Goal: Transaction & Acquisition: Register for event/course

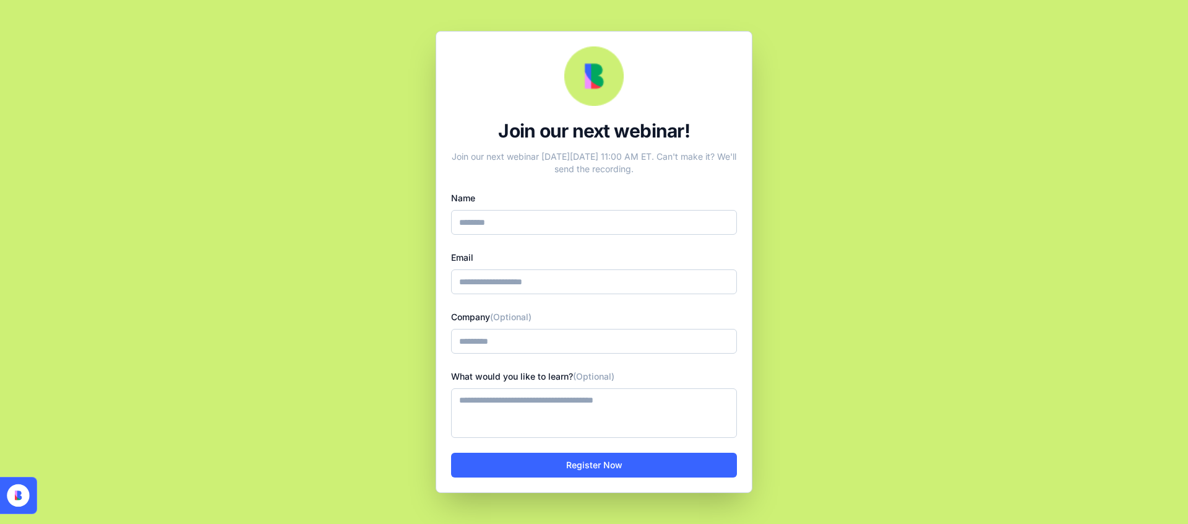
click at [537, 222] on input "Name" at bounding box center [594, 222] width 286 height 25
type input "********"
type input "**********"
click at [613, 463] on button "Register Now" at bounding box center [594, 464] width 286 height 25
